Goal: Task Accomplishment & Management: Manage account settings

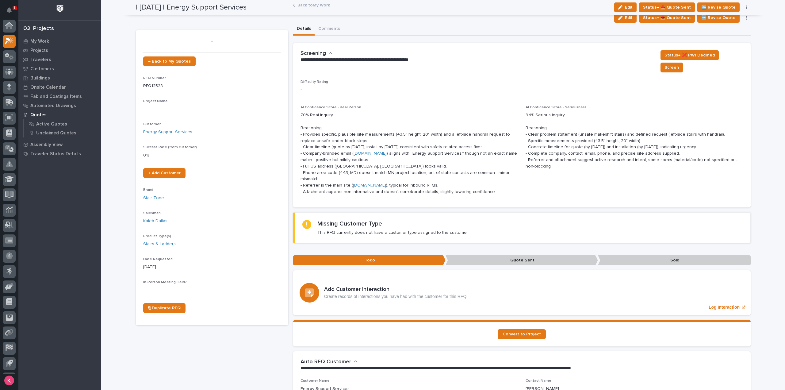
scroll to position [13, 0]
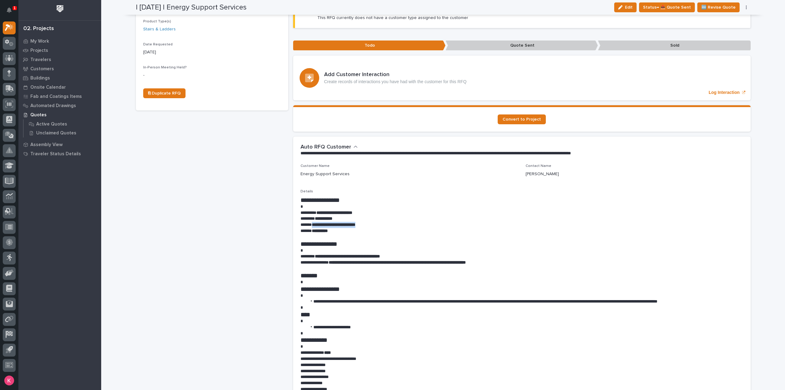
click at [588, 240] on h1 "**********" at bounding box center [521, 243] width 443 height 7
click at [29, 41] on div "My Work" at bounding box center [60, 41] width 80 height 9
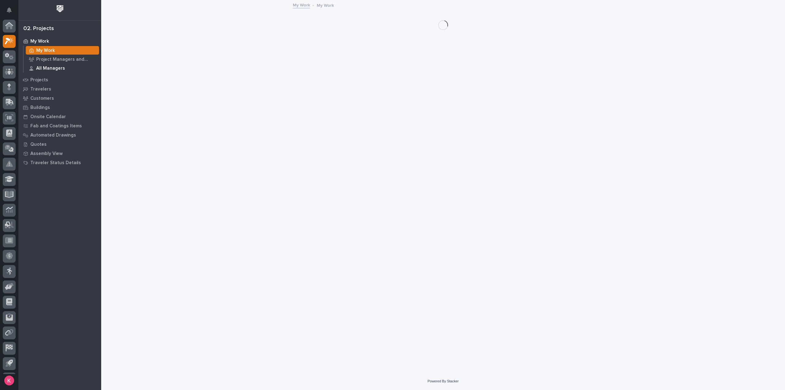
scroll to position [13, 0]
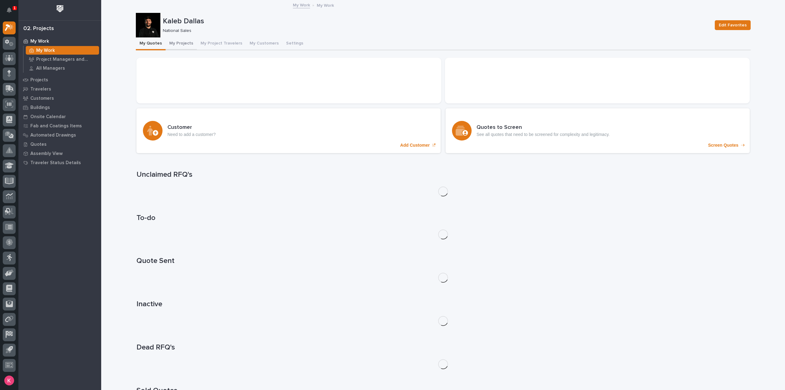
drag, startPoint x: 182, startPoint y: 51, endPoint x: 180, endPoint y: 46, distance: 4.6
click at [181, 48] on div "My Quotes My Projects My Project Travelers My Customers Settings Loading... Sav…" at bounding box center [443, 227] width 615 height 380
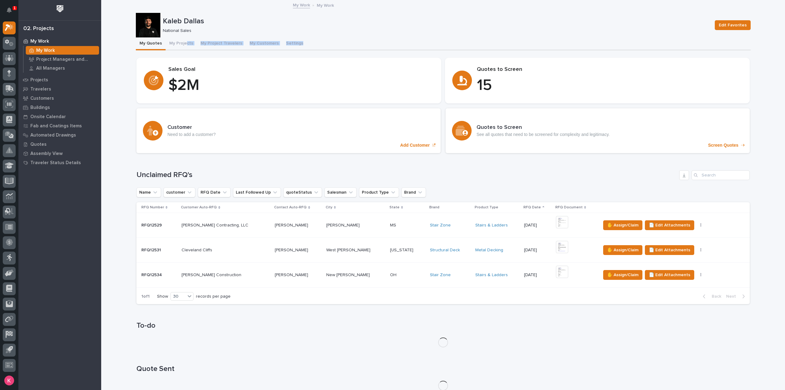
click at [390, 278] on div "OH OH" at bounding box center [407, 275] width 35 height 10
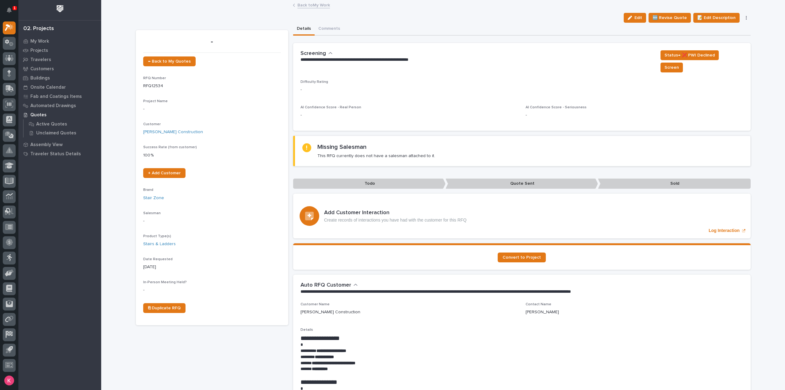
click at [636, 18] on span "Edit" at bounding box center [638, 18] width 8 height 6
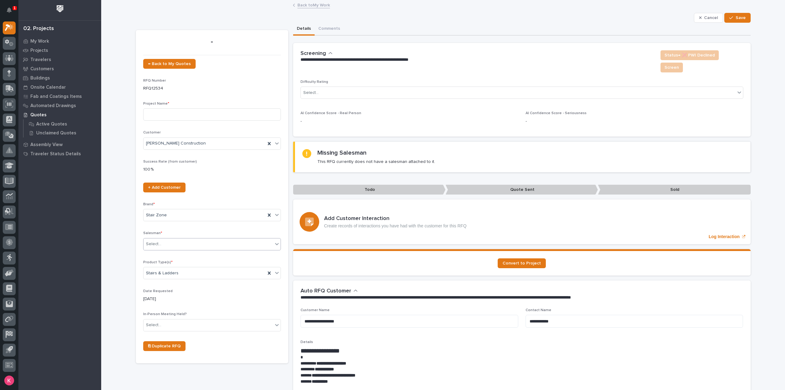
click at [169, 245] on div "Select..." at bounding box center [207, 244] width 129 height 10
click at [172, 326] on div "Kaleb Dallas" at bounding box center [209, 330] width 137 height 11
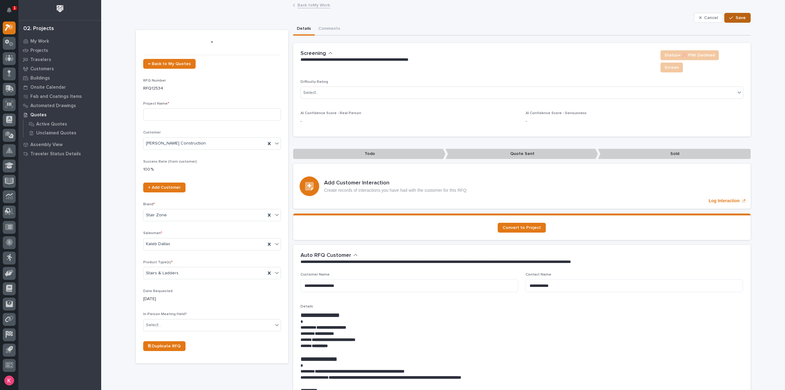
click at [730, 20] on button "Save" at bounding box center [737, 18] width 26 height 10
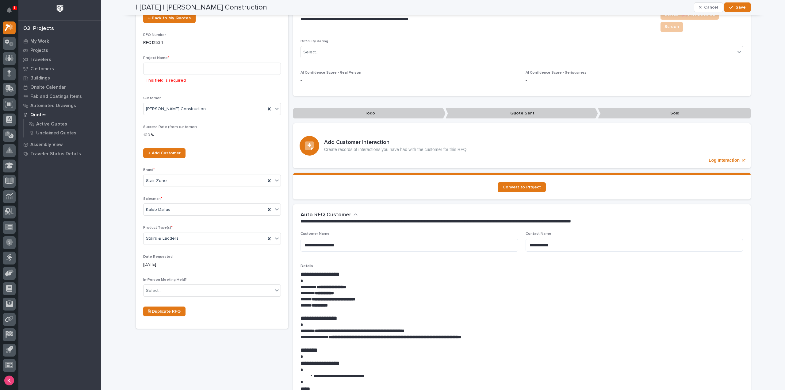
scroll to position [12, 0]
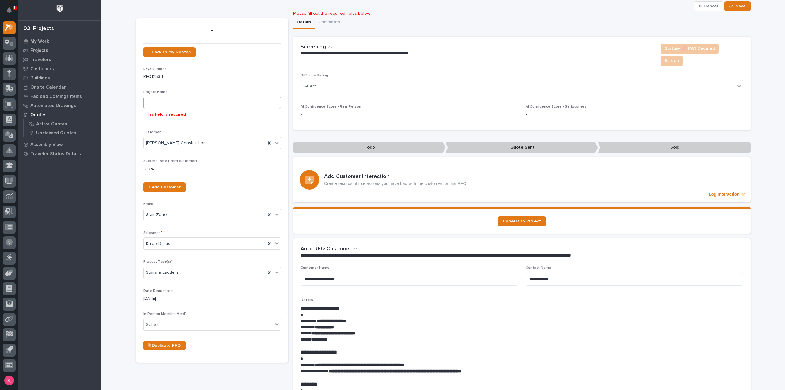
drag, startPoint x: 201, startPoint y: 94, endPoint x: 202, endPoint y: 98, distance: 4.6
click at [201, 94] on div "Project Name * This field is required" at bounding box center [212, 107] width 138 height 35
click at [202, 98] on input at bounding box center [212, 103] width 138 height 12
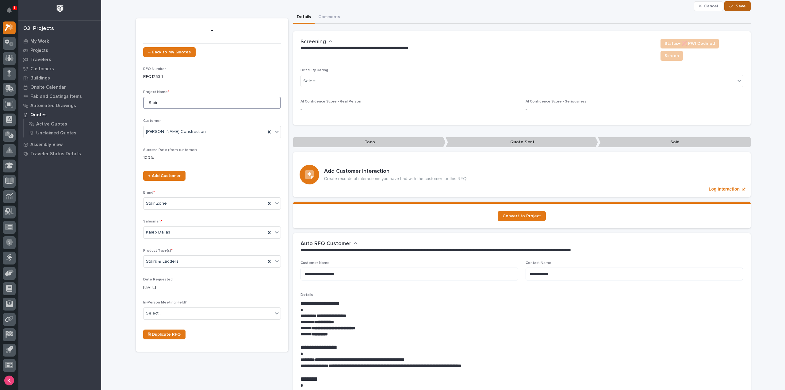
type input "Stair"
click at [732, 4] on div "button" at bounding box center [732, 6] width 6 height 4
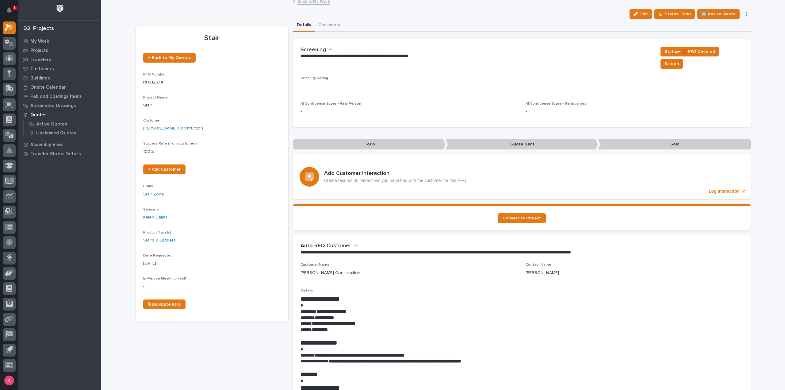
scroll to position [0, 0]
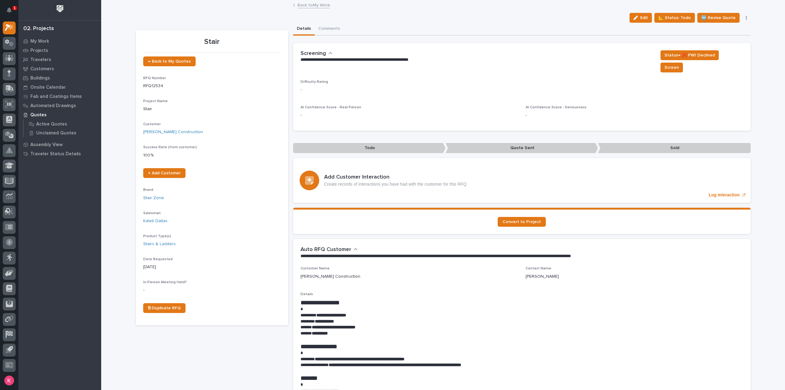
click at [310, 6] on link "Back to My Work" at bounding box center [313, 4] width 33 height 7
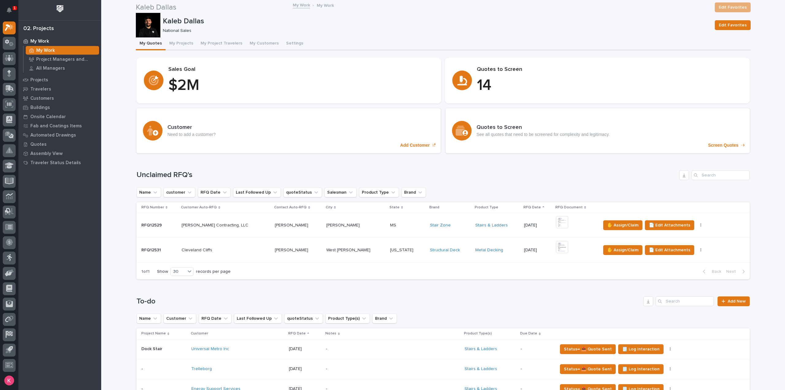
scroll to position [184, 0]
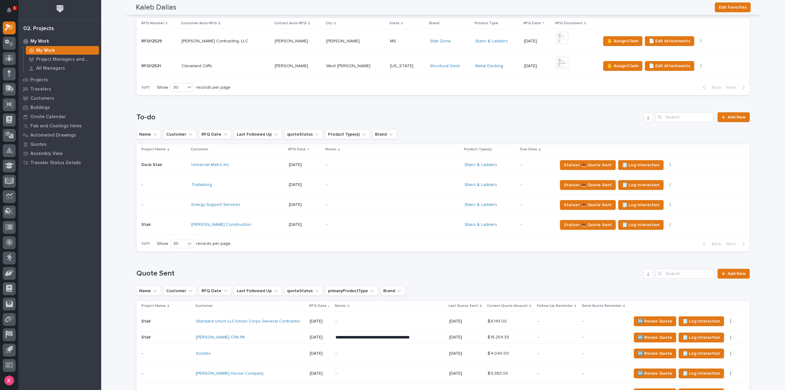
click at [334, 229] on div "-" at bounding box center [379, 225] width 107 height 14
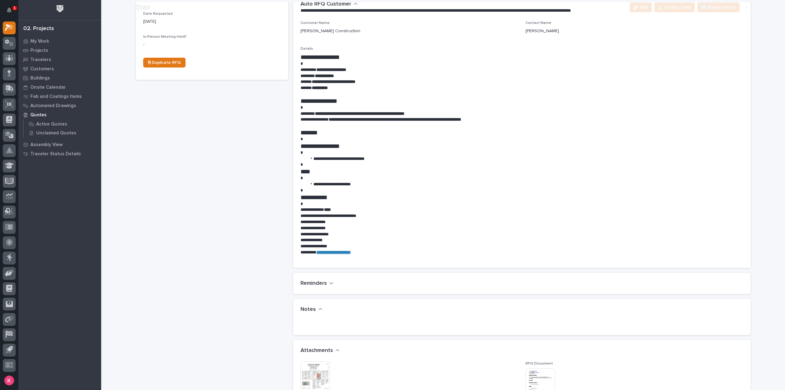
scroll to position [285, 0]
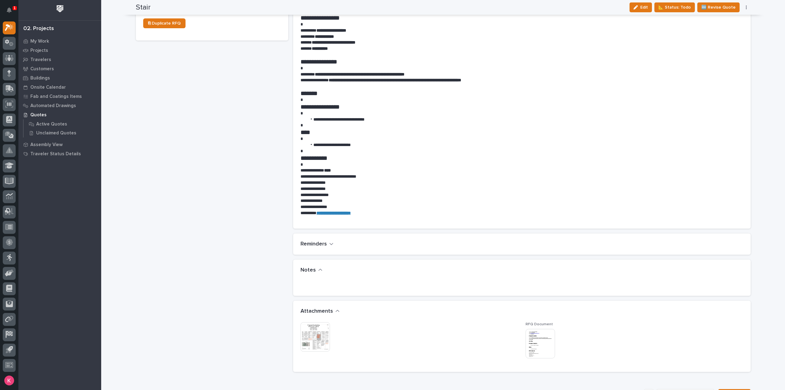
click at [305, 330] on img at bounding box center [314, 336] width 29 height 29
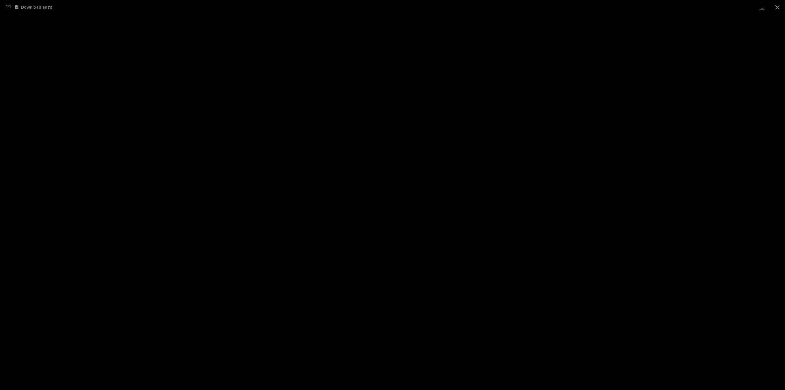
scroll to position [323, 0]
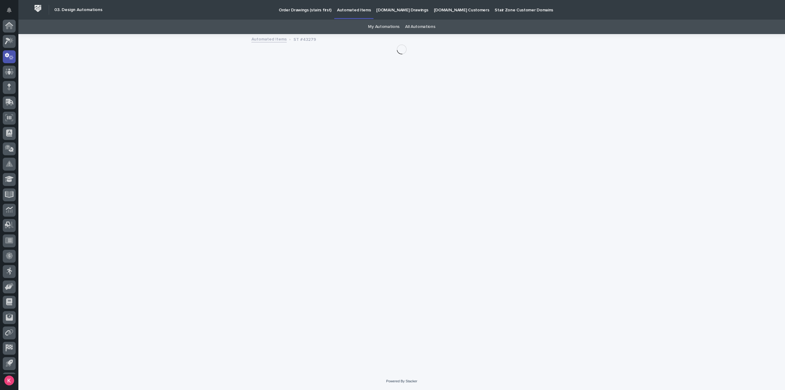
scroll to position [13, 0]
